Goal: Use online tool/utility: Utilize a website feature to perform a specific function

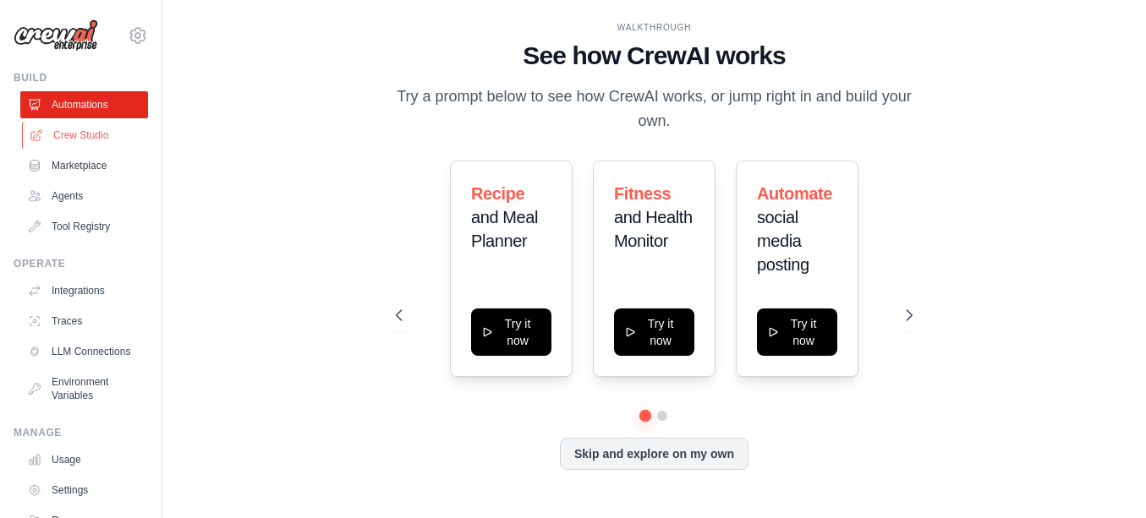
click at [90, 131] on link "Crew Studio" at bounding box center [86, 135] width 128 height 27
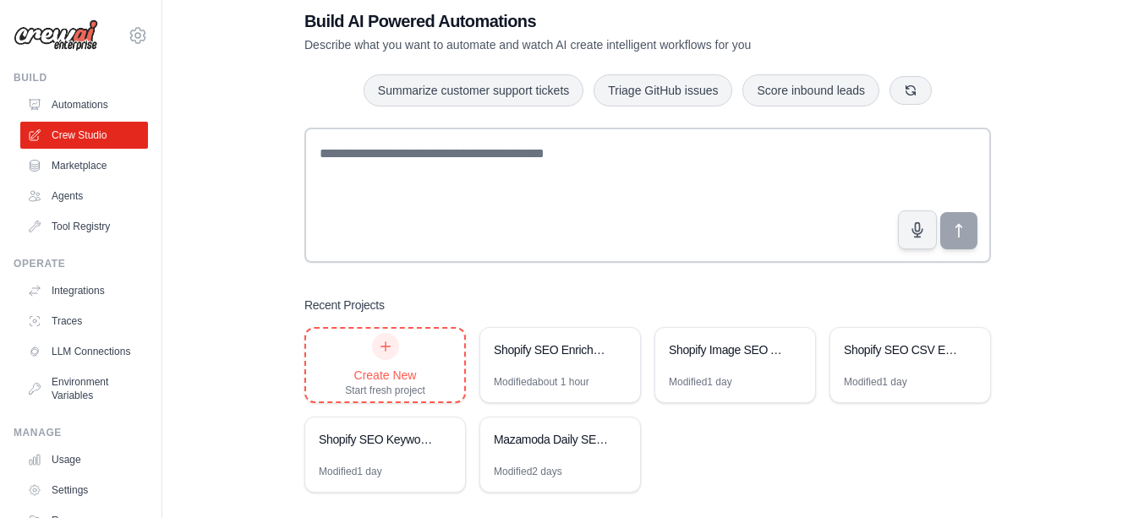
scroll to position [53, 0]
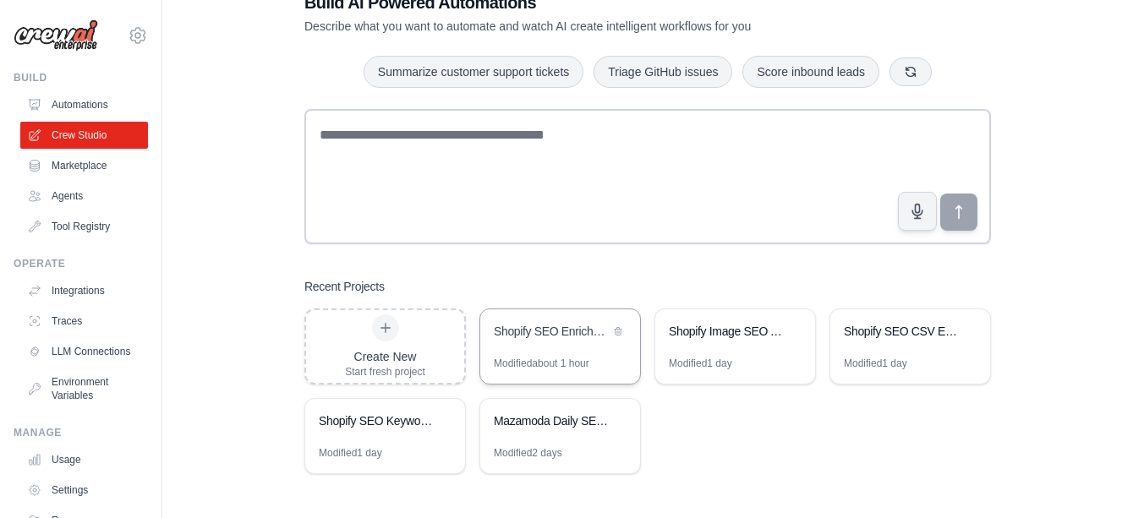
click at [545, 341] on div "Shopify SEO Enrichment Automation" at bounding box center [552, 333] width 116 height 20
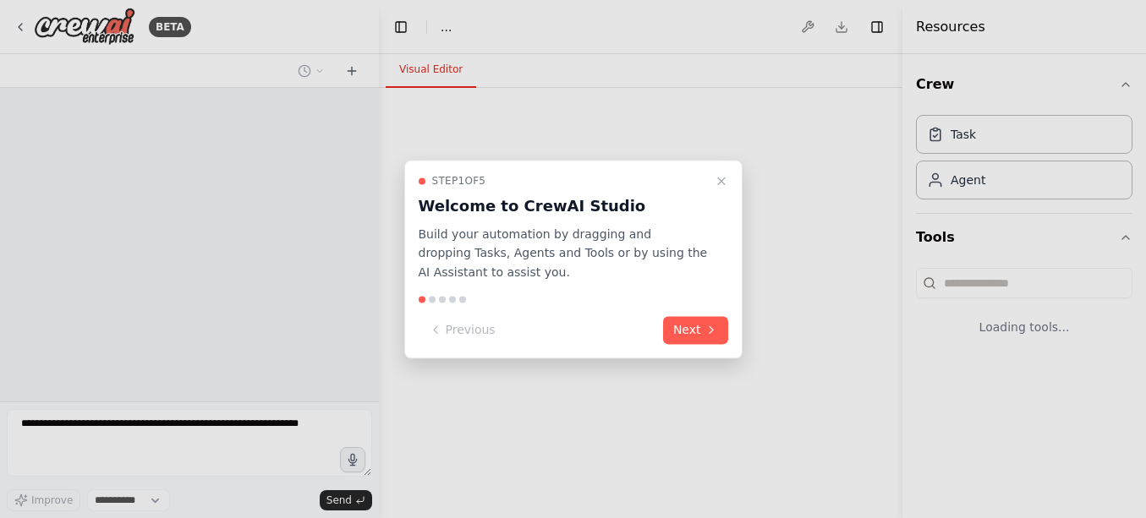
select select "****"
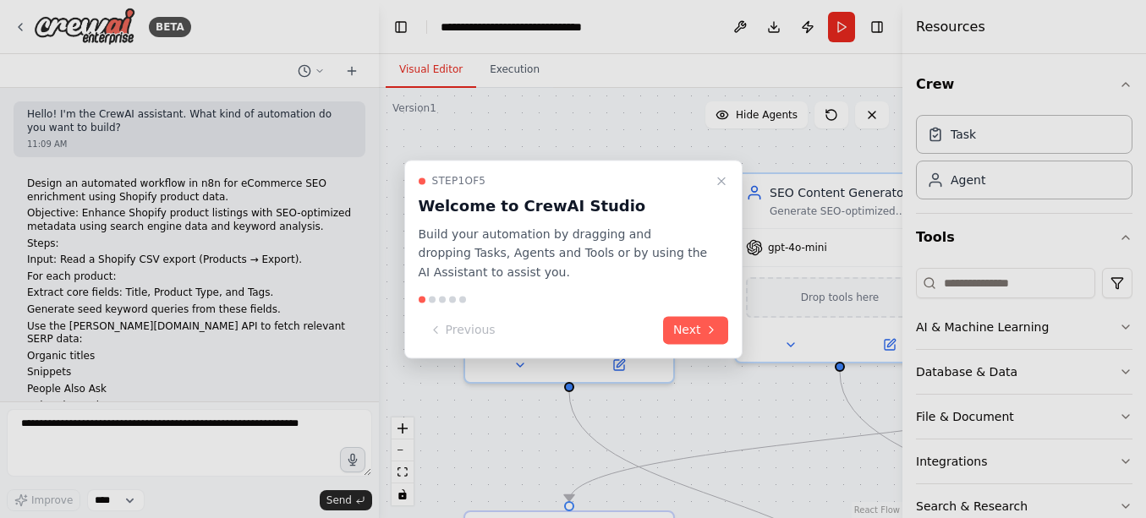
scroll to position [2536, 0]
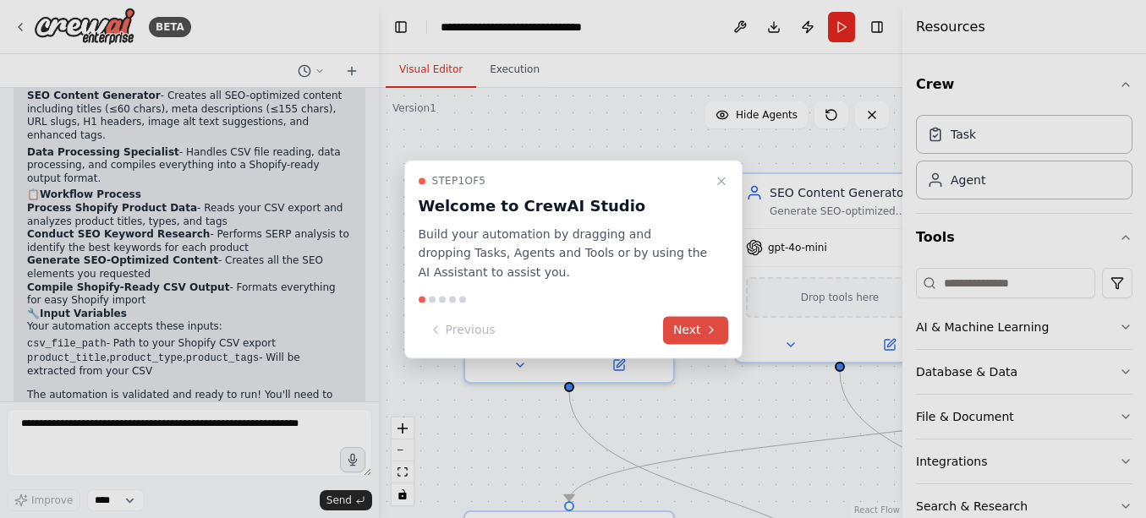
click at [704, 334] on icon at bounding box center [711, 331] width 14 height 14
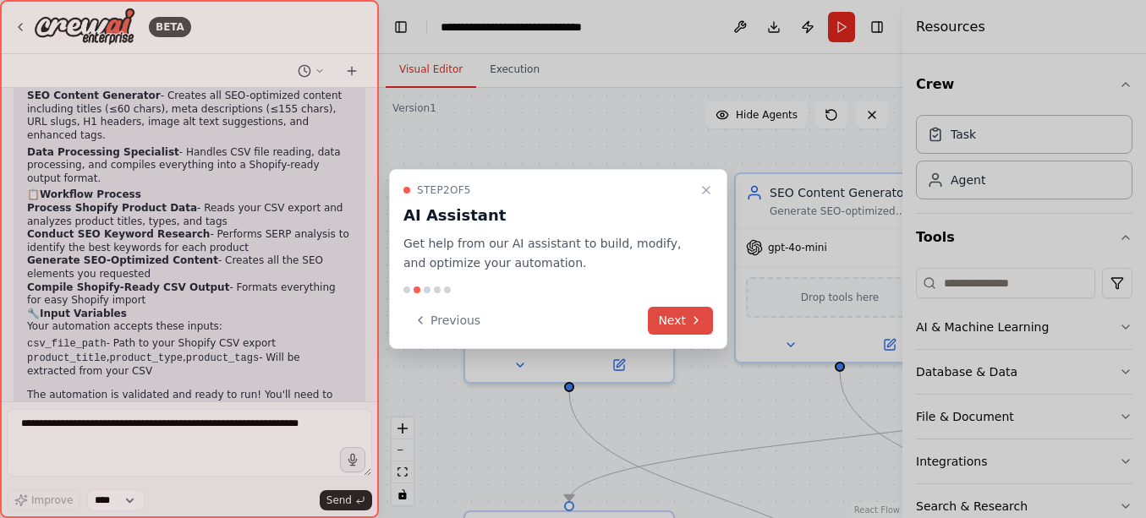
click at [679, 322] on button "Next" at bounding box center [680, 321] width 65 height 28
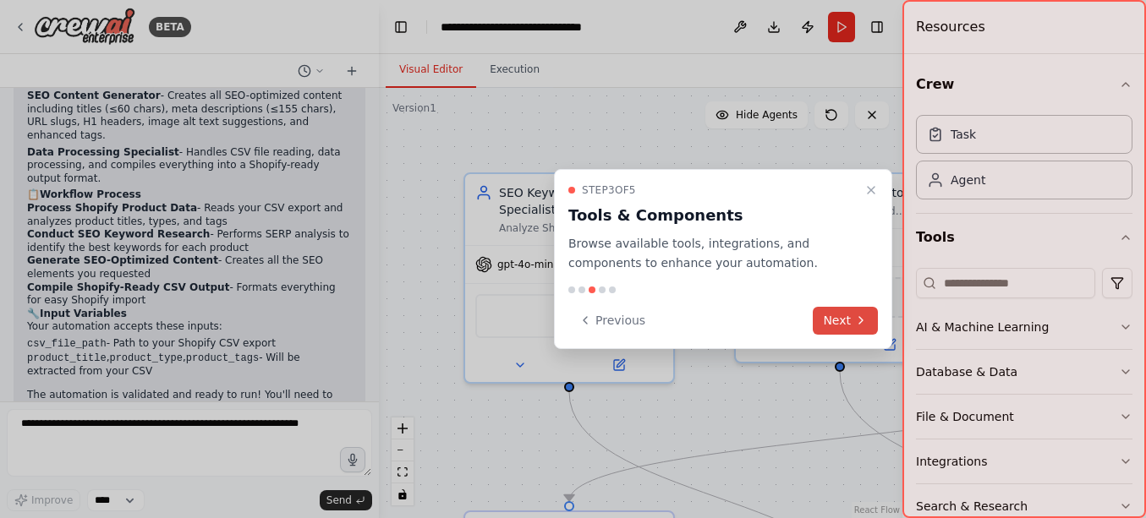
click at [843, 324] on button "Next" at bounding box center [844, 321] width 65 height 28
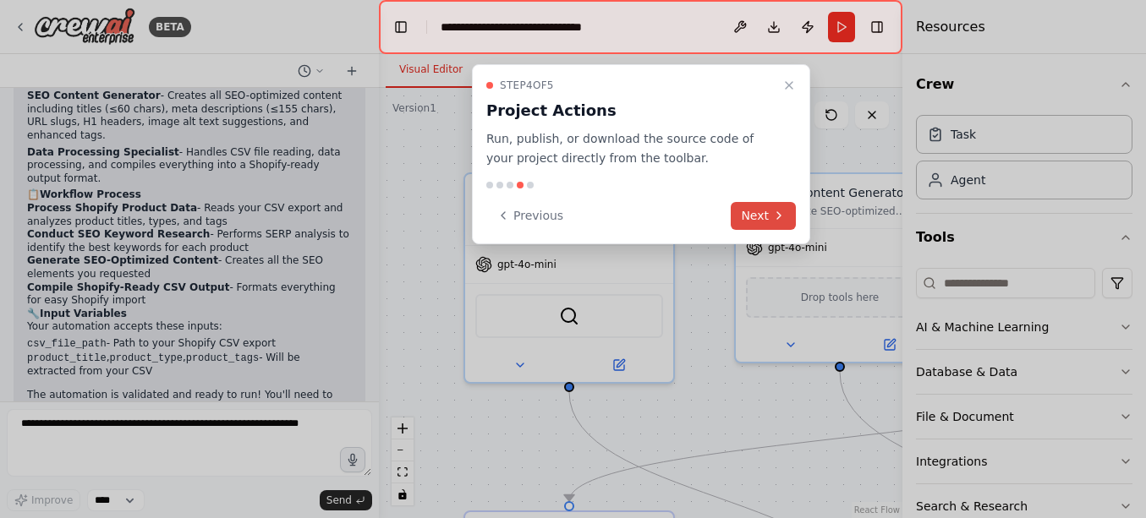
click at [769, 216] on button "Next" at bounding box center [762, 216] width 65 height 28
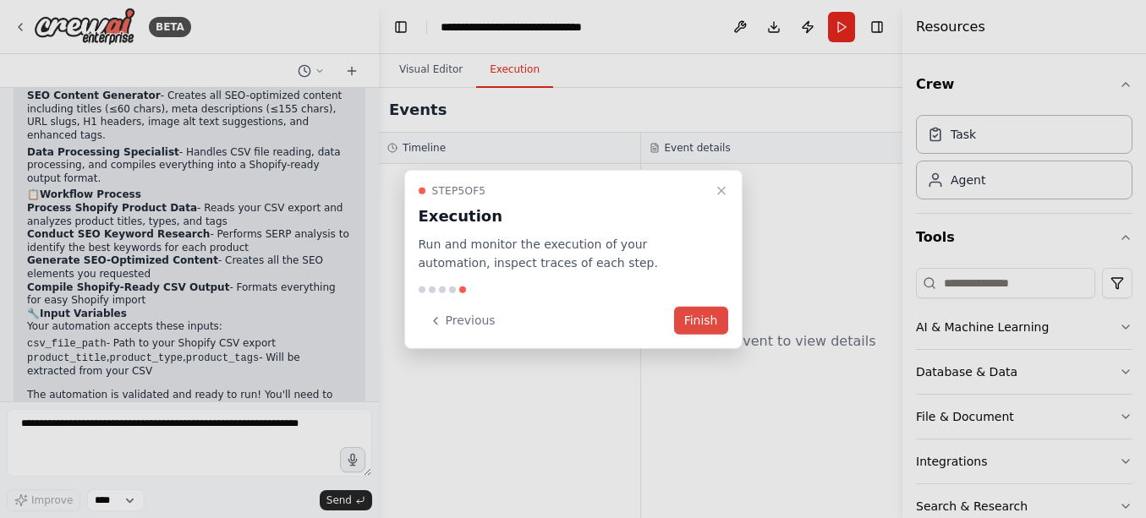
click at [704, 312] on button "Finish" at bounding box center [701, 321] width 54 height 28
